Goal: Obtain resource: Download file/media

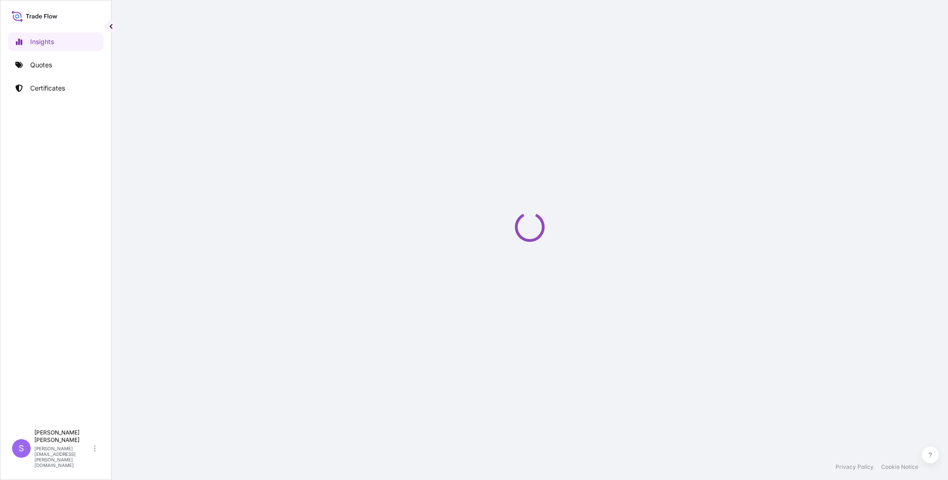
select select "2025"
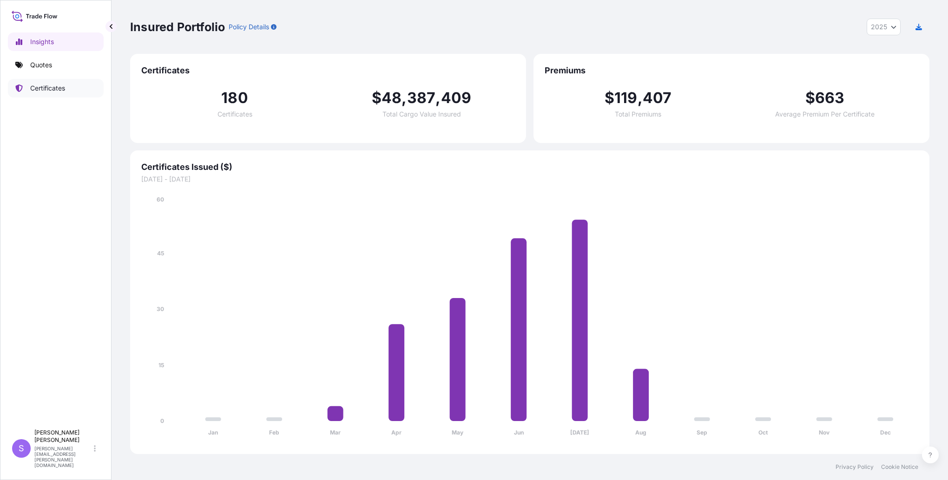
click at [50, 91] on p "Certificates" at bounding box center [47, 88] width 35 height 9
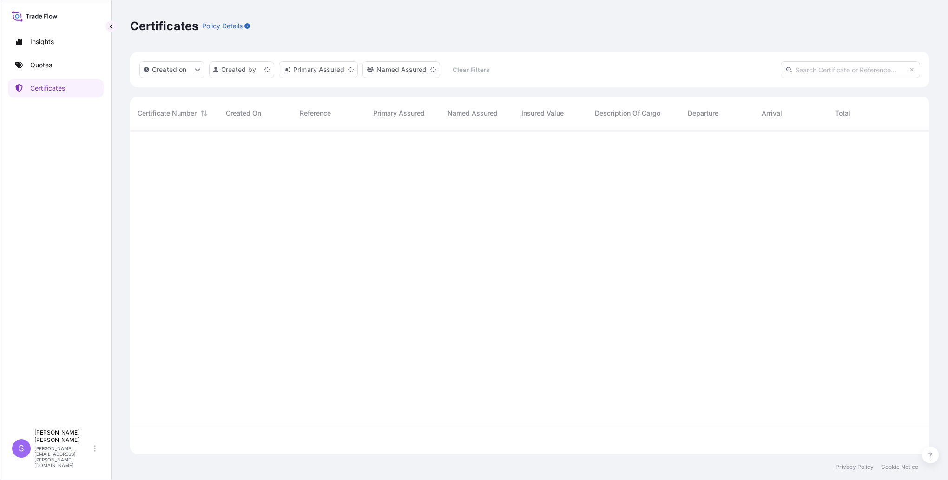
scroll to position [322, 792]
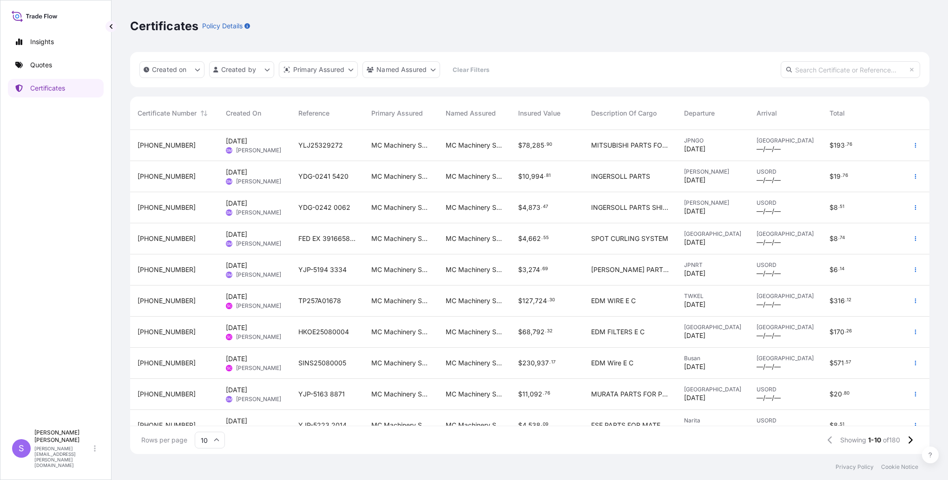
click at [158, 205] on span "[PHONE_NUMBER]" at bounding box center [167, 207] width 58 height 9
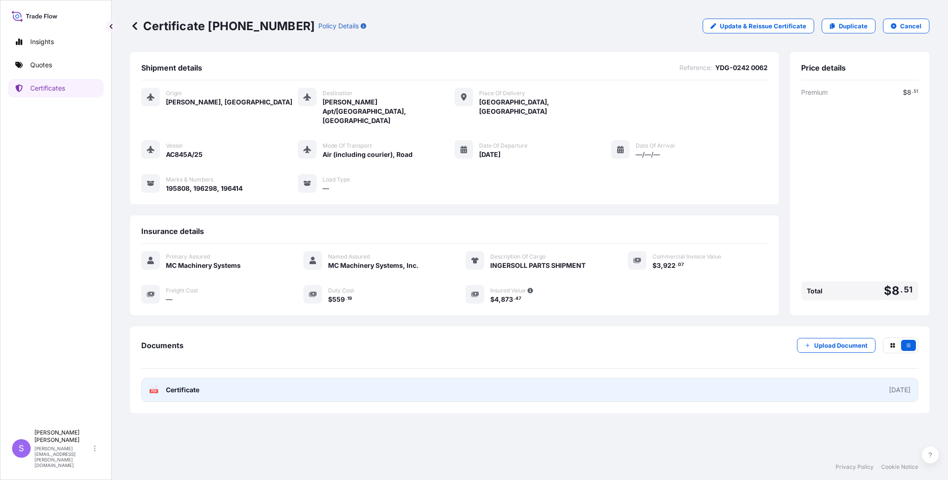
click at [193, 386] on span "Certificate" at bounding box center [182, 390] width 33 height 9
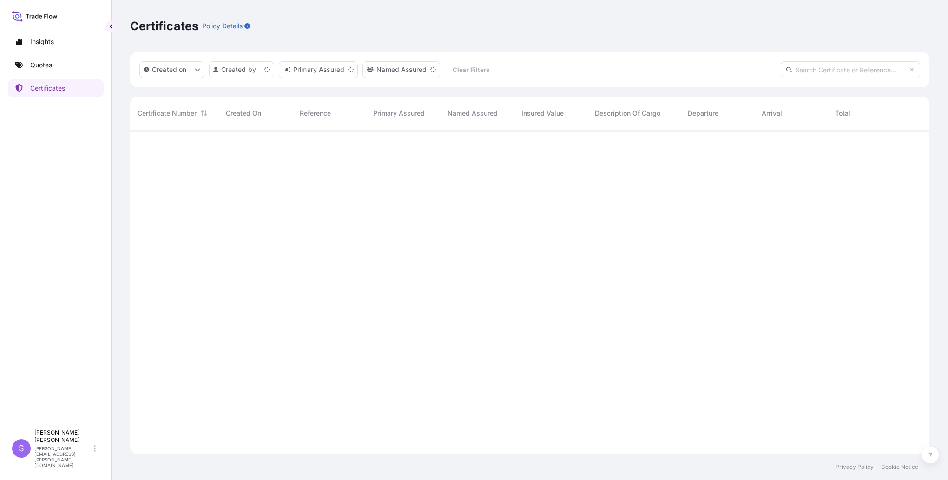
scroll to position [322, 792]
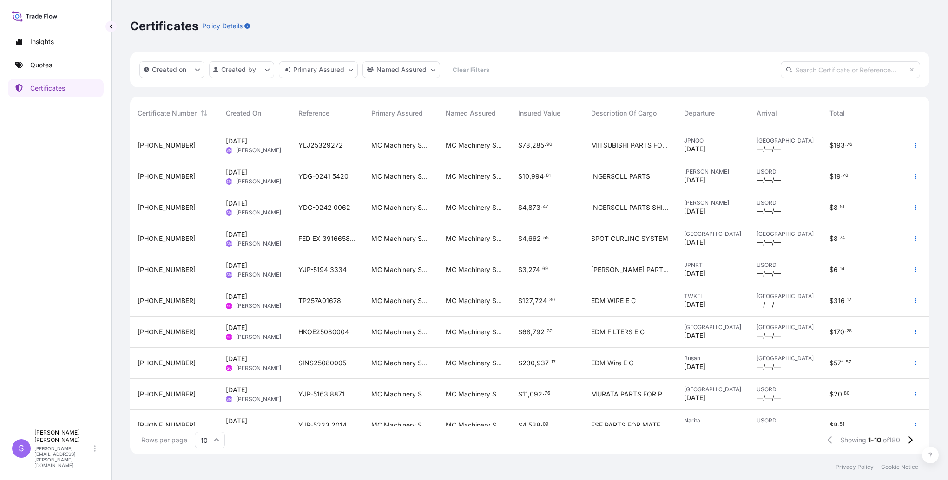
click at [157, 395] on span "[PHONE_NUMBER]" at bounding box center [167, 394] width 58 height 9
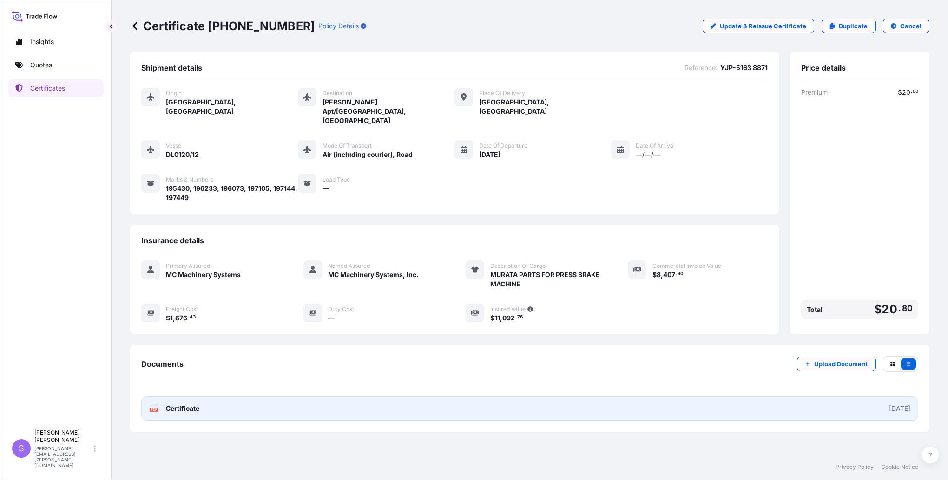
click at [200, 397] on link "PDF Certificate [DATE]" at bounding box center [529, 409] width 777 height 24
